Goal: Information Seeking & Learning: Learn about a topic

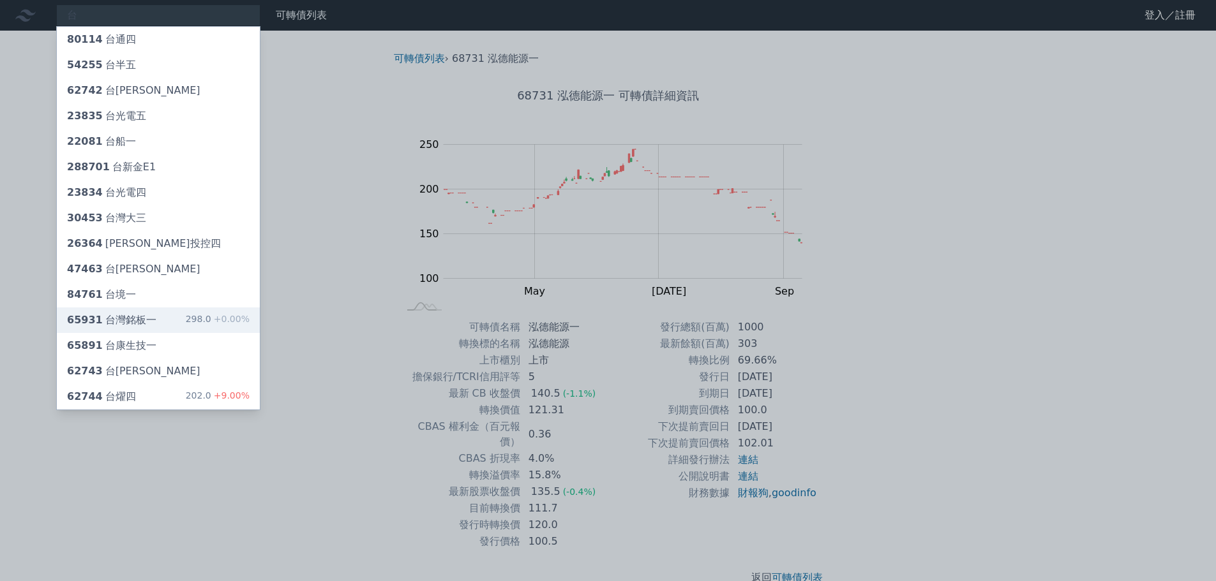
type input "台"
click at [136, 318] on div "65931 台灣銘板一" at bounding box center [111, 320] width 89 height 15
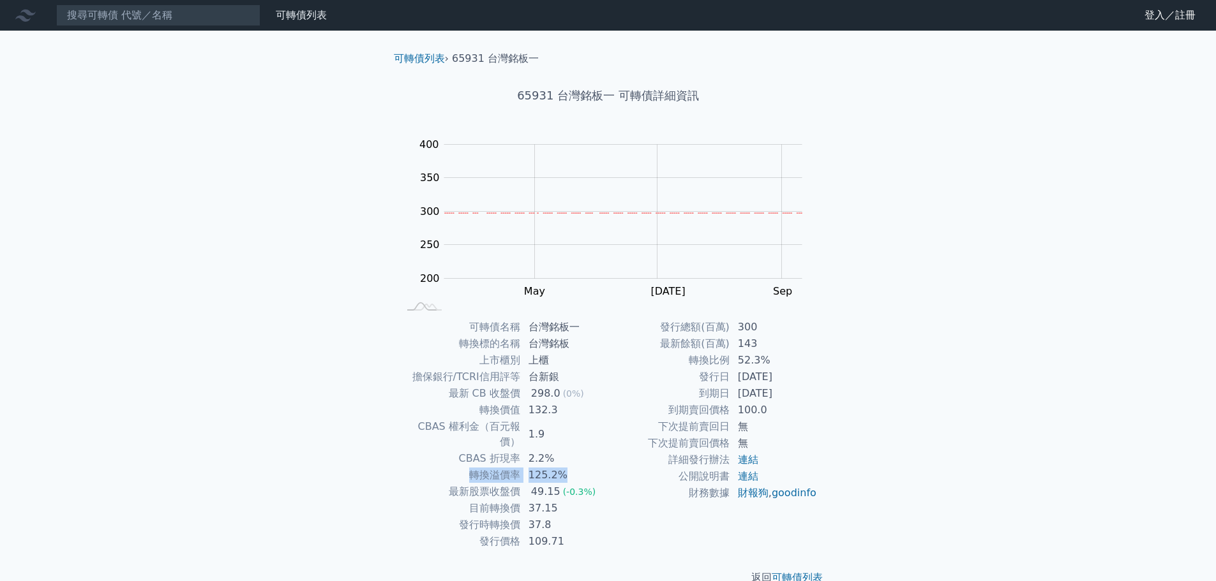
drag, startPoint x: 473, startPoint y: 461, endPoint x: 574, endPoint y: 461, distance: 100.2
click at [574, 467] on tr "轉換溢價率 125.2%" at bounding box center [503, 475] width 209 height 17
click at [556, 408] on td "132.3" at bounding box center [564, 410] width 87 height 17
drag, startPoint x: 557, startPoint y: 412, endPoint x: 450, endPoint y: 392, distance: 108.4
click at [450, 392] on tbody "可轉債名稱 台灣銘板一 轉換標的名稱 台灣銘板 上市櫃別 上櫃 擔保銀行/TCRI信用評等 台新銀 最新 CB 收盤價 298.0 (0%) 轉換價值 132…" at bounding box center [503, 434] width 209 height 231
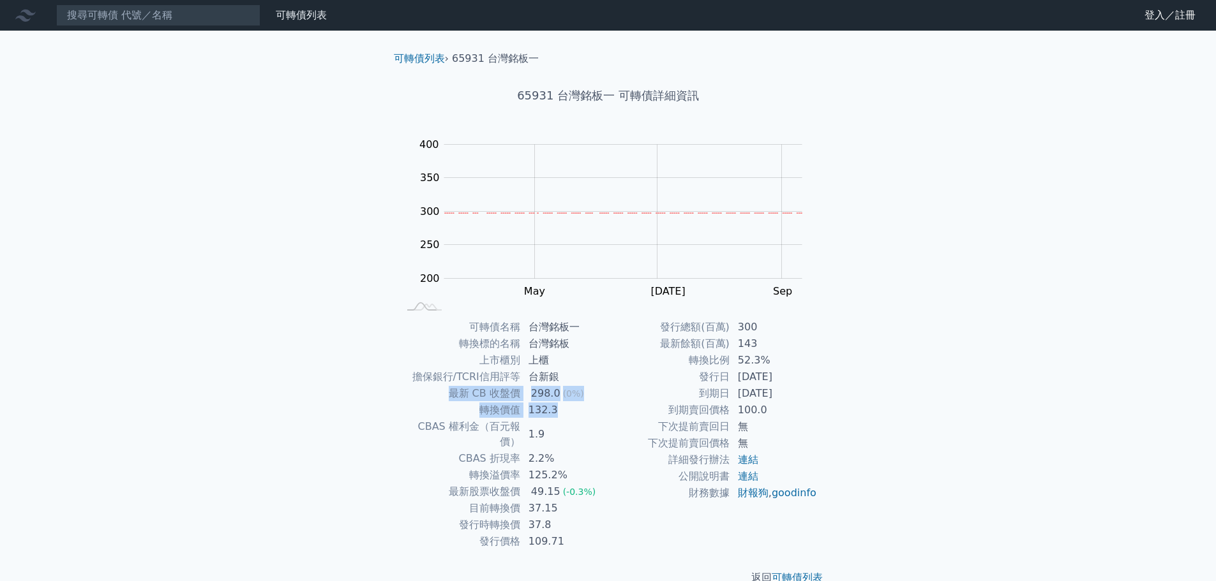
click at [597, 411] on td "132.3" at bounding box center [564, 410] width 87 height 17
click at [615, 393] on td "到期日" at bounding box center [669, 393] width 122 height 17
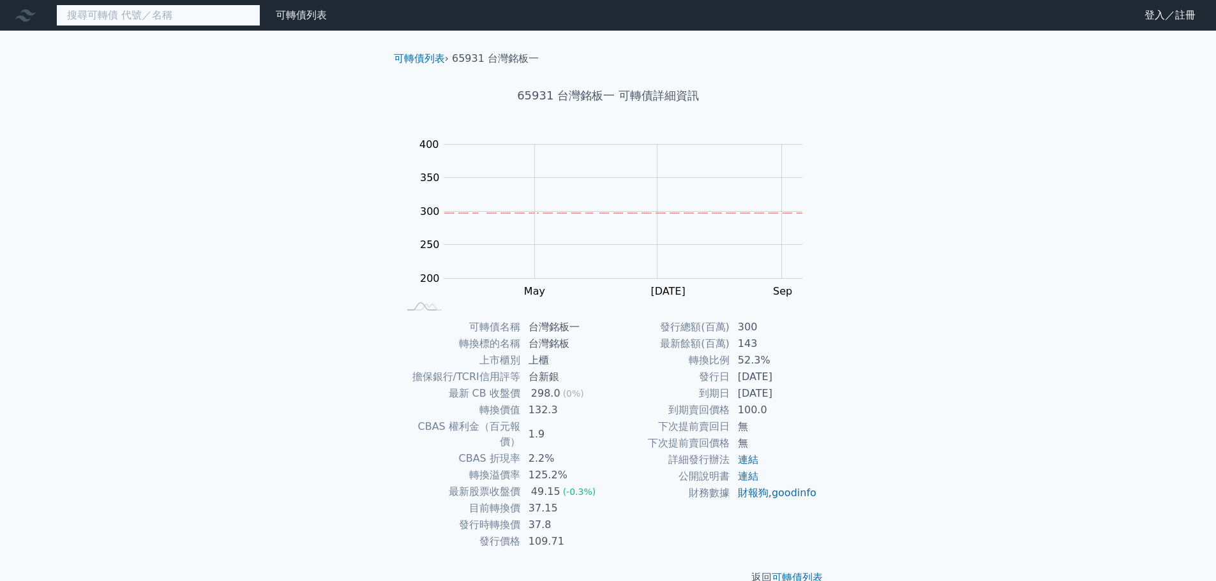
click at [81, 14] on input at bounding box center [158, 15] width 204 height 22
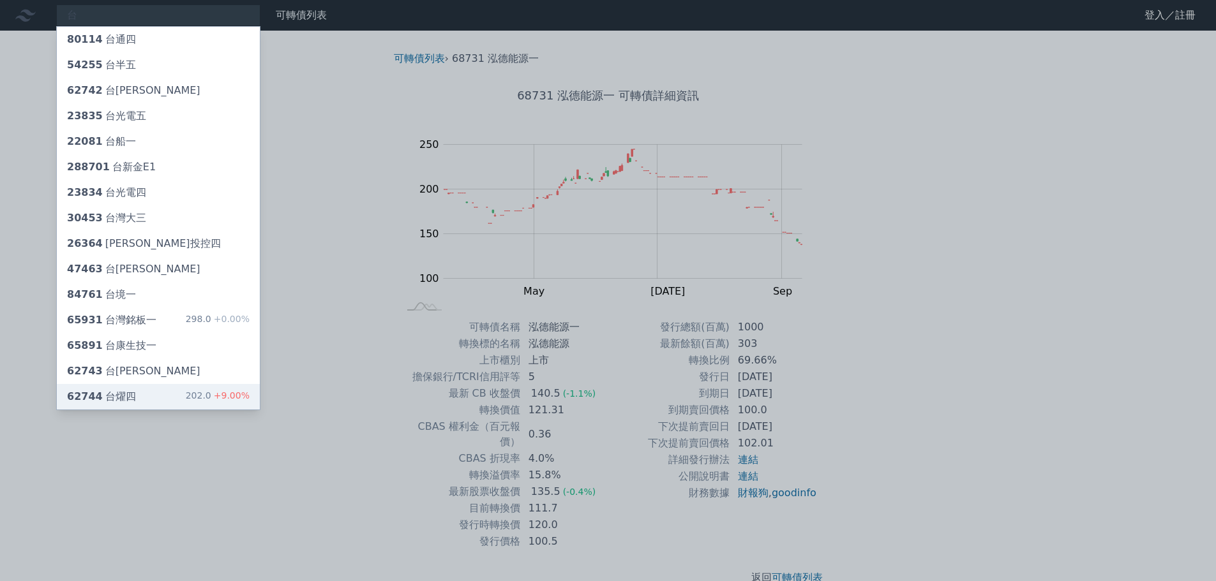
click at [124, 395] on div "62744 台[PERSON_NAME]" at bounding box center [101, 396] width 69 height 15
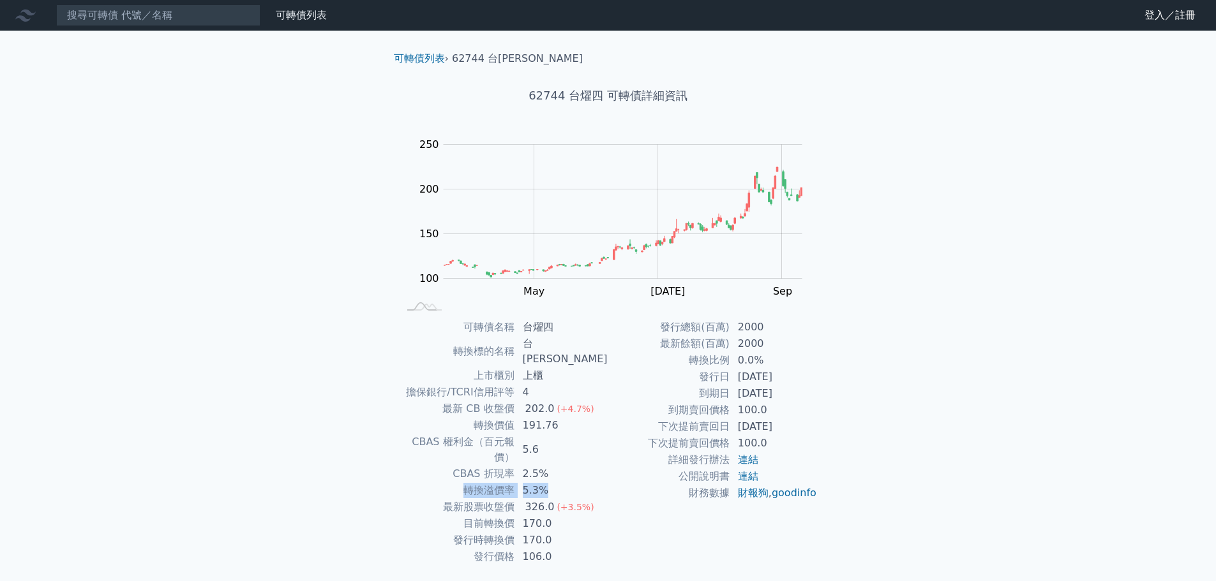
drag, startPoint x: 472, startPoint y: 460, endPoint x: 616, endPoint y: 445, distance: 145.0
click at [563, 482] on tr "轉換溢價率 5.3%" at bounding box center [503, 490] width 209 height 17
click at [126, 10] on input at bounding box center [158, 15] width 204 height 22
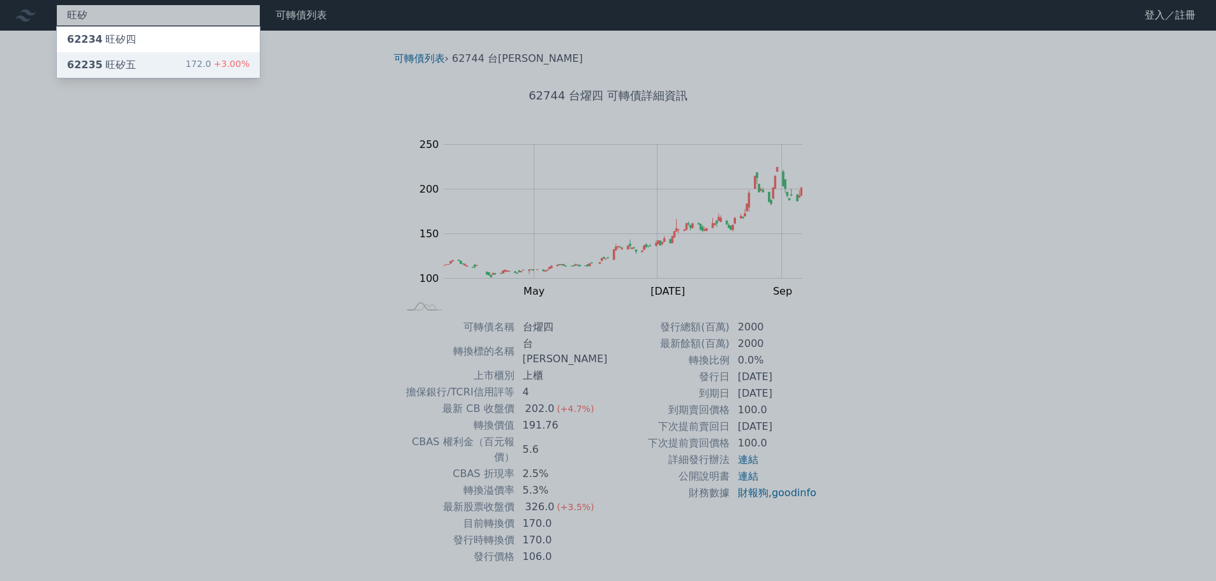
type input "旺矽"
click at [140, 62] on div "62235 旺矽五 172.0 +3.00%" at bounding box center [158, 65] width 203 height 26
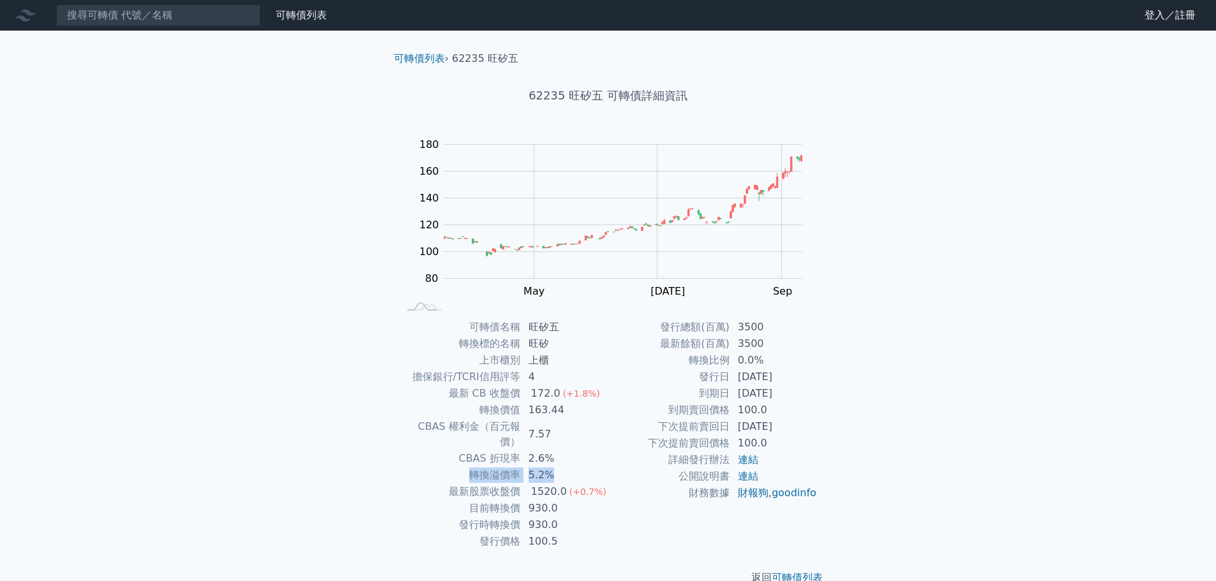
drag, startPoint x: 546, startPoint y: 461, endPoint x: 441, endPoint y: 459, distance: 104.7
click at [457, 467] on tr "轉換溢價率 5.2%" at bounding box center [503, 475] width 209 height 17
click at [106, 20] on input at bounding box center [158, 15] width 204 height 22
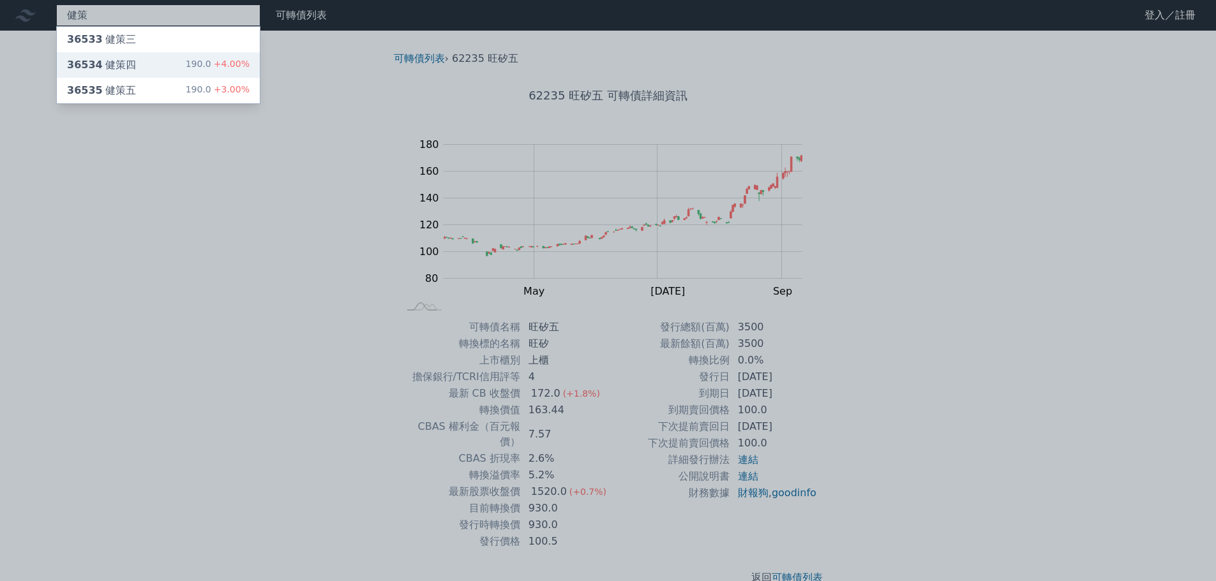
type input "健策"
click at [128, 67] on div "36534 健策四" at bounding box center [101, 64] width 69 height 15
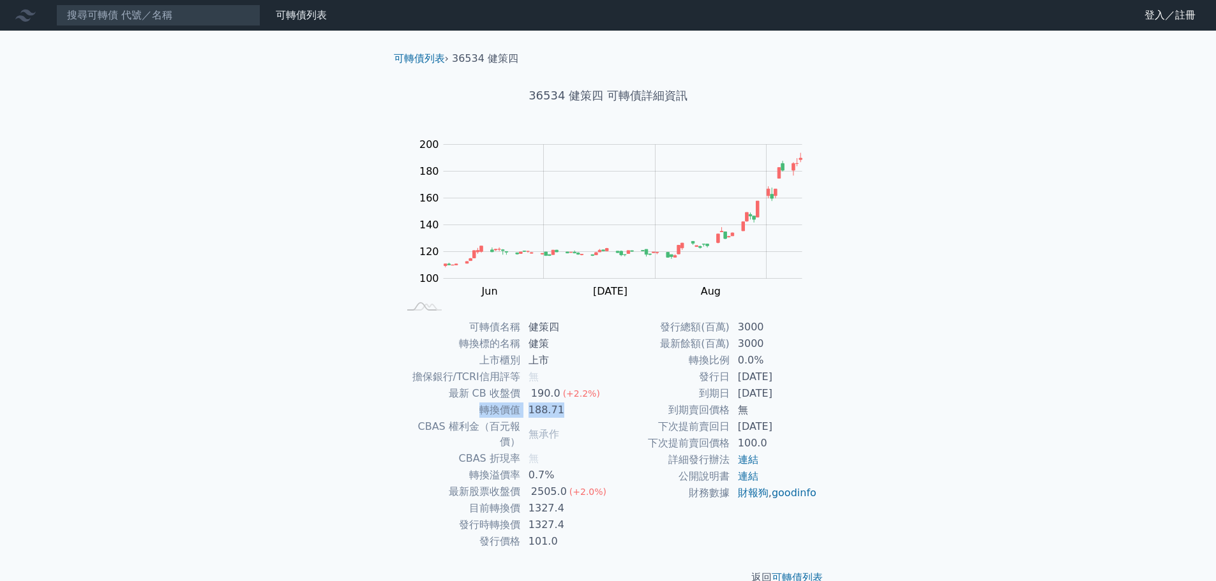
drag, startPoint x: 482, startPoint y: 410, endPoint x: 562, endPoint y: 410, distance: 80.4
click at [562, 410] on tr "轉換價值 188.71" at bounding box center [503, 410] width 209 height 17
